Goal: Task Accomplishment & Management: Use online tool/utility

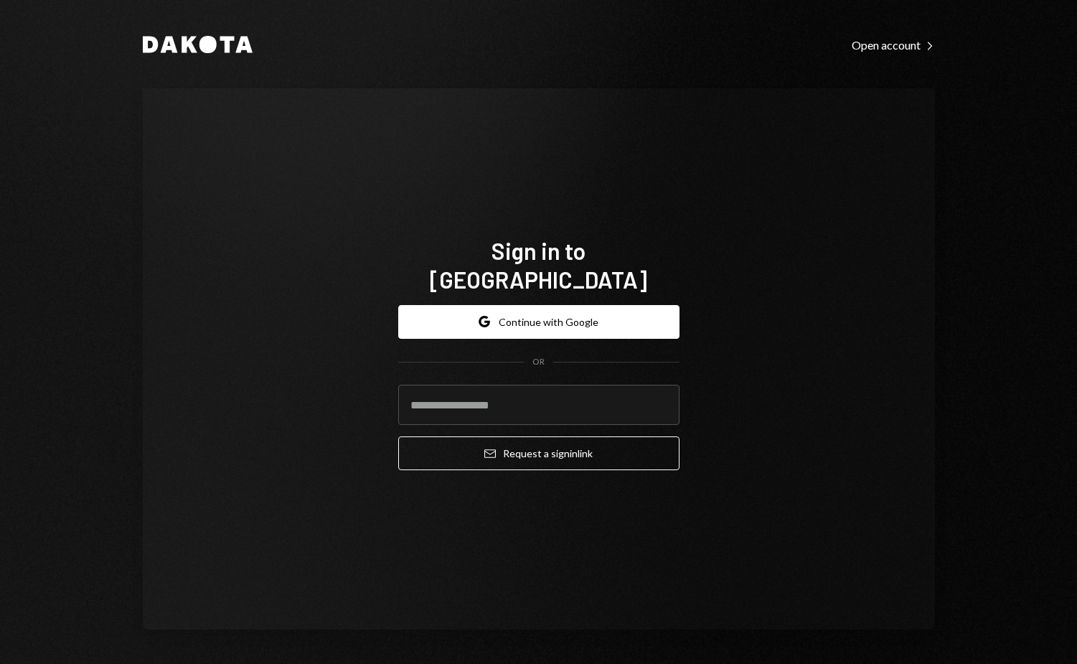
type input "**********"
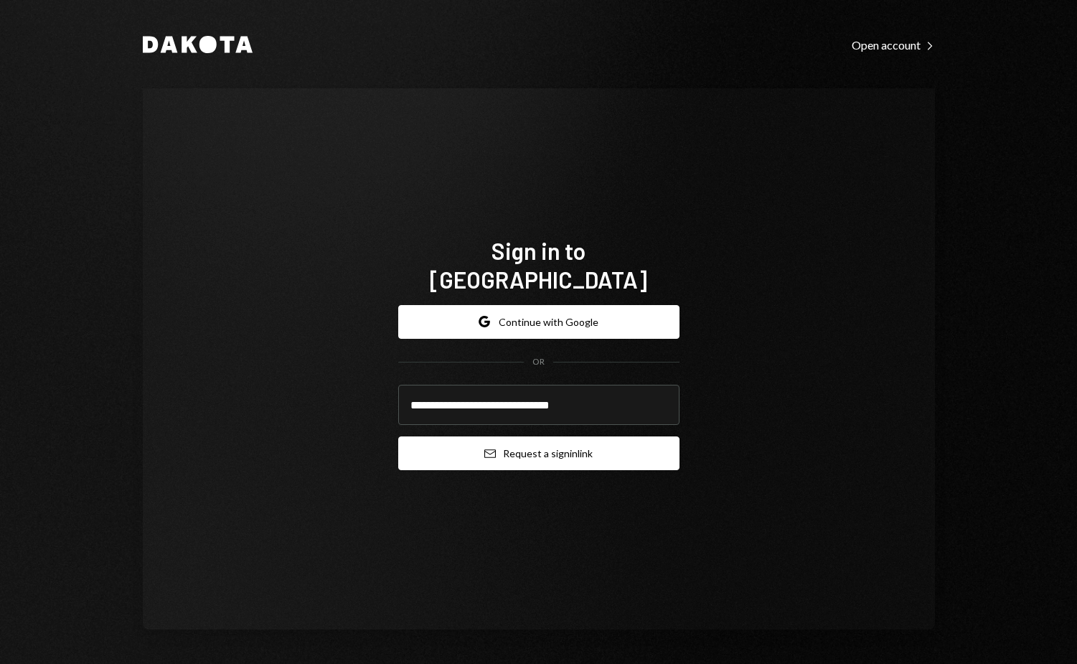
click at [515, 445] on button "Email Request a sign in link" at bounding box center [538, 453] width 281 height 34
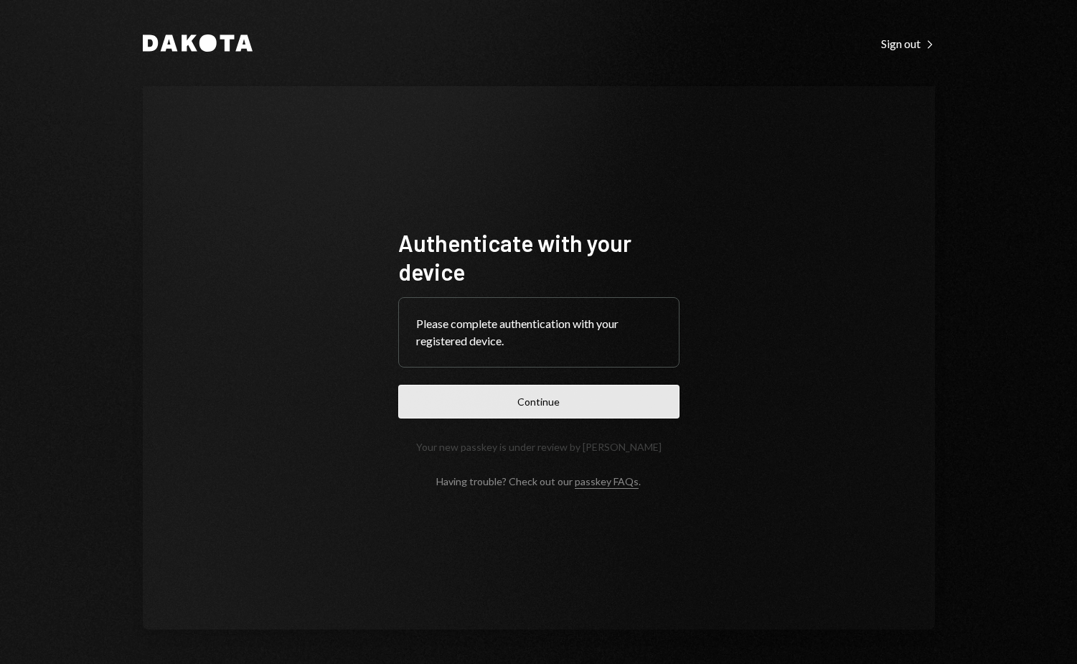
click at [522, 409] on button "Continue" at bounding box center [538, 402] width 281 height 34
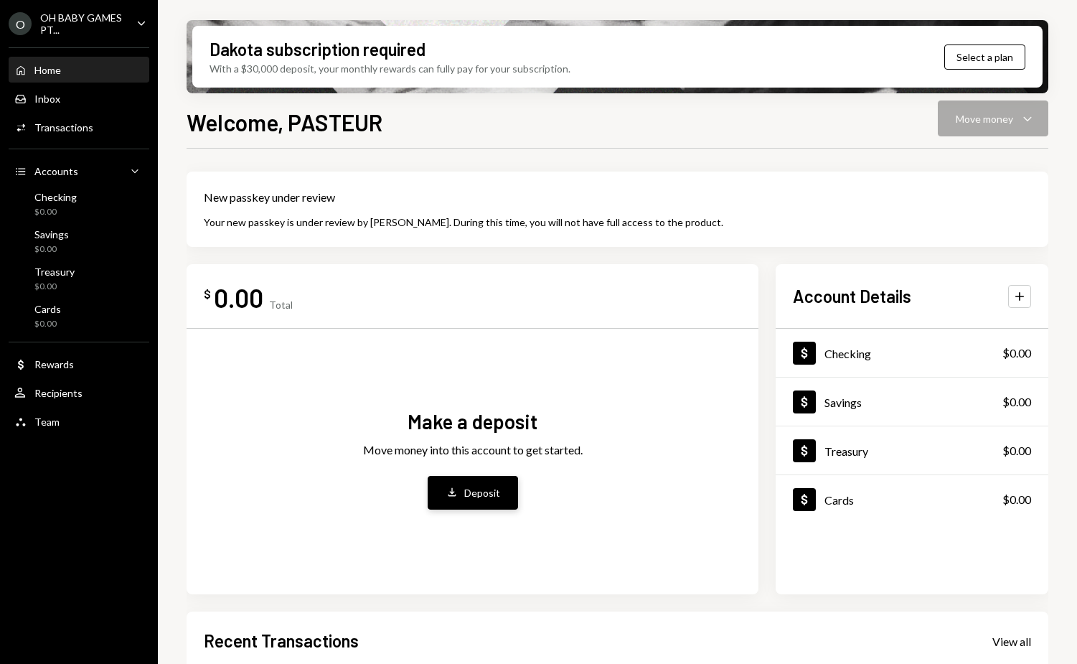
click at [464, 494] on div "Deposit" at bounding box center [482, 492] width 36 height 15
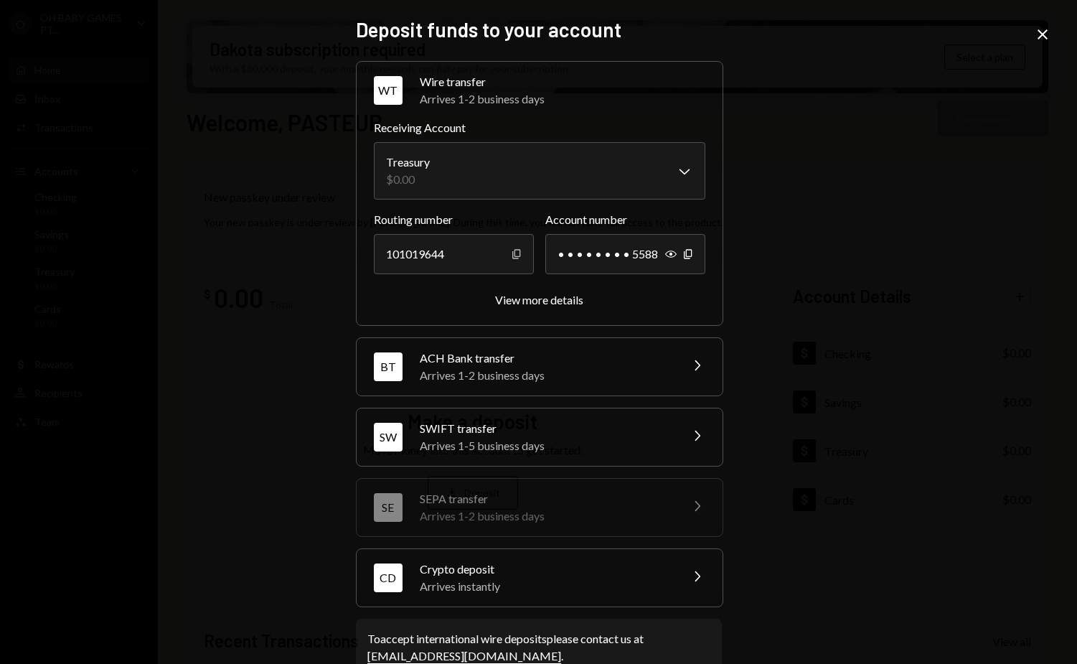
click at [515, 255] on icon "Copy" at bounding box center [516, 253] width 11 height 11
click at [687, 255] on icon "button" at bounding box center [688, 253] width 8 height 9
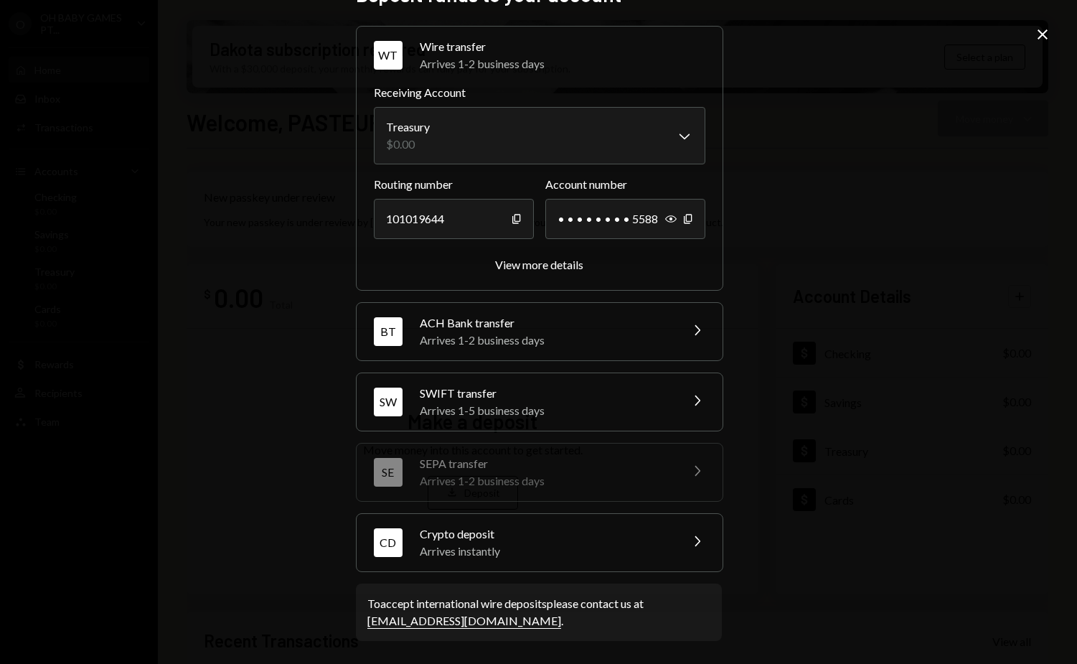
scroll to position [34, 0]
click at [551, 261] on div "View more details" at bounding box center [539, 265] width 88 height 14
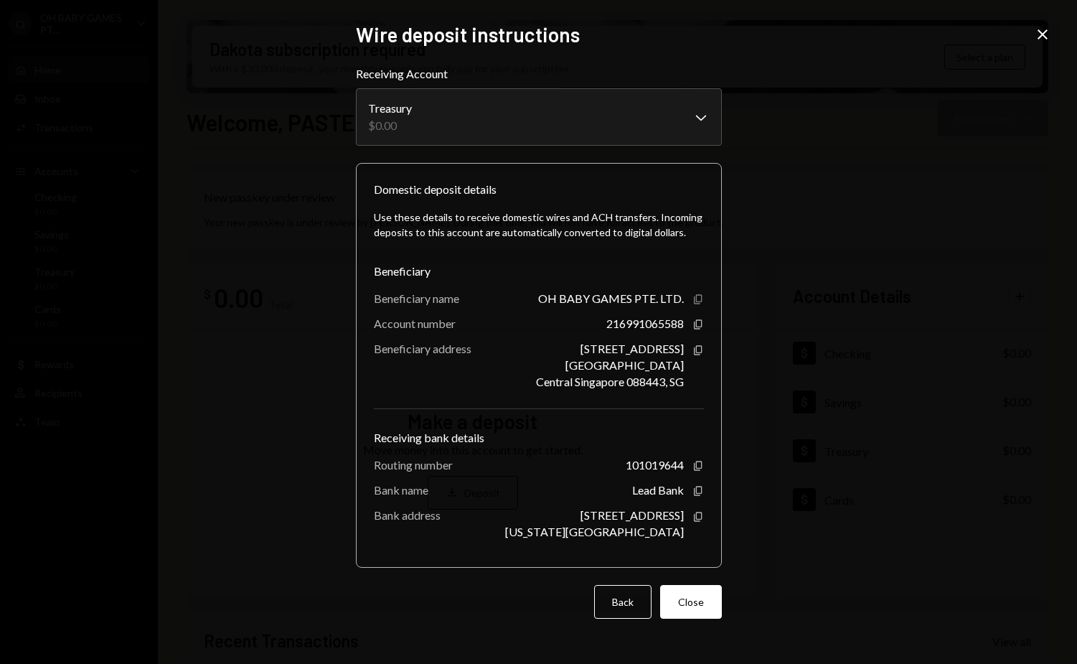
click at [699, 294] on icon "Copy" at bounding box center [697, 298] width 11 height 11
click at [699, 296] on icon "button" at bounding box center [698, 298] width 8 height 9
click at [703, 319] on icon "Copy" at bounding box center [697, 324] width 11 height 11
click at [697, 469] on icon "Copy" at bounding box center [697, 465] width 11 height 11
